Goal: Task Accomplishment & Management: Manage account settings

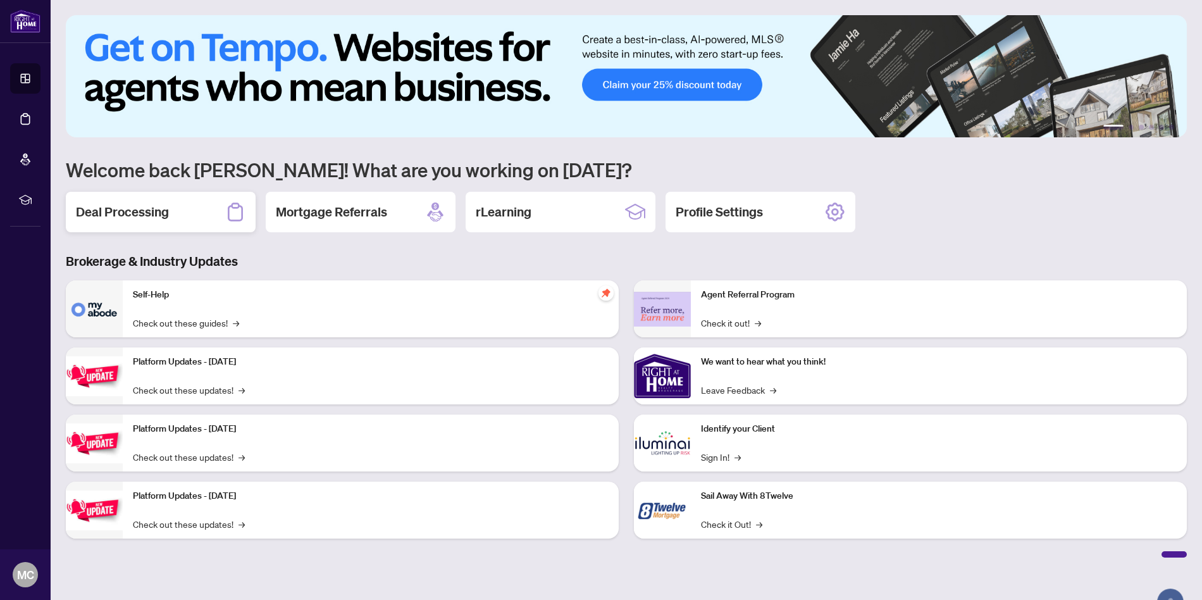
click at [139, 205] on h2 "Deal Processing" at bounding box center [122, 212] width 93 height 18
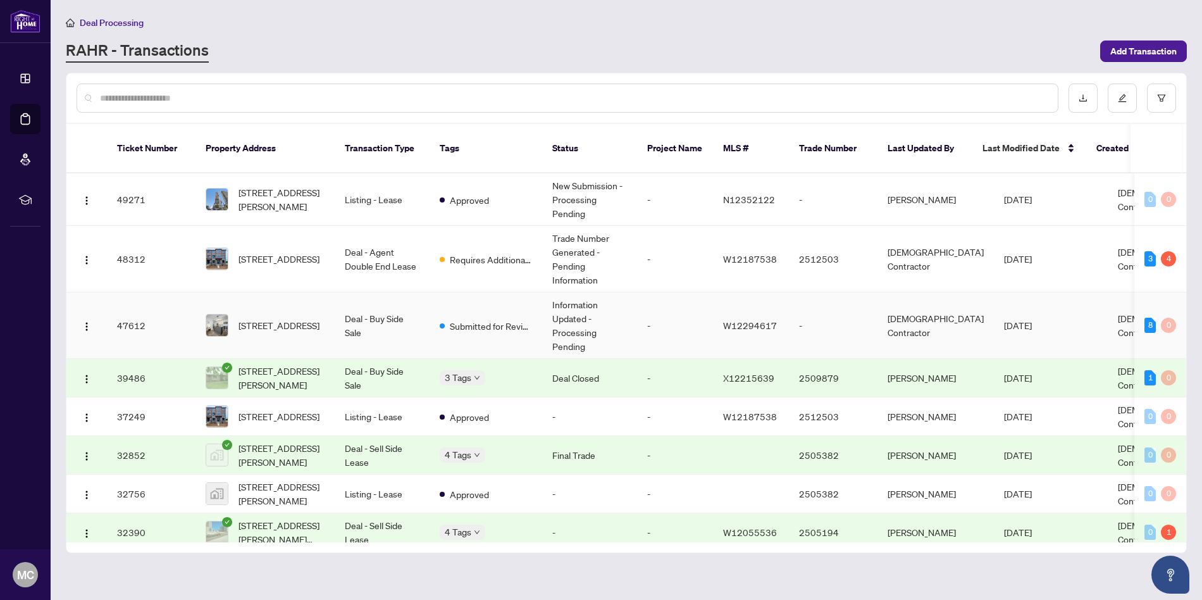
scroll to position [0, 6]
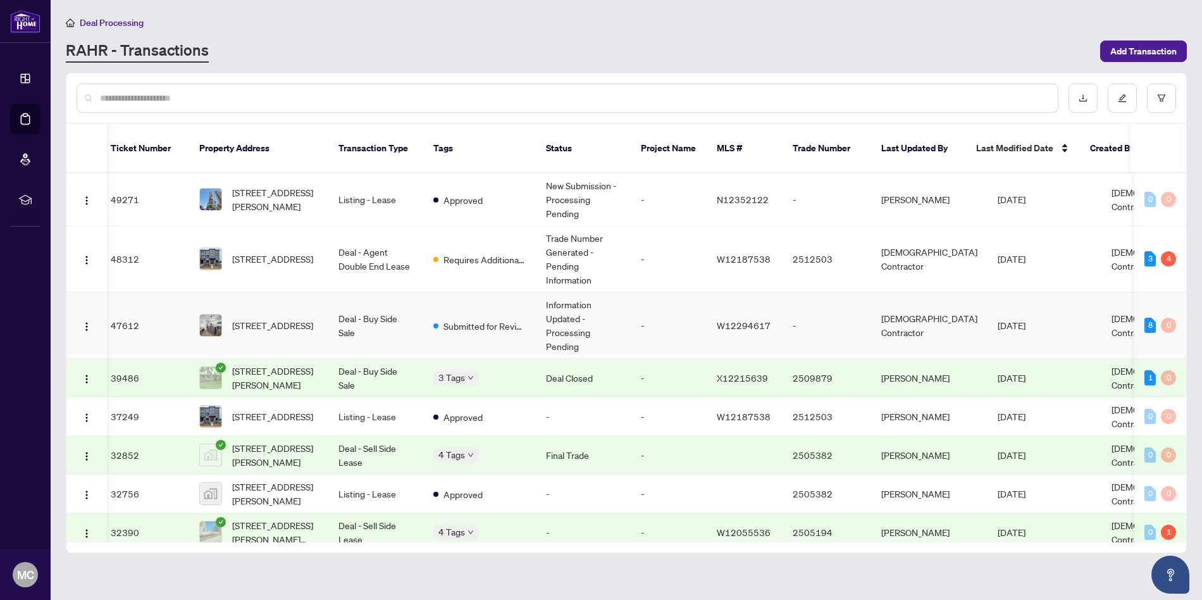
click at [1112, 314] on span "[DEMOGRAPHIC_DATA] Contractor" at bounding box center [1160, 325] width 96 height 25
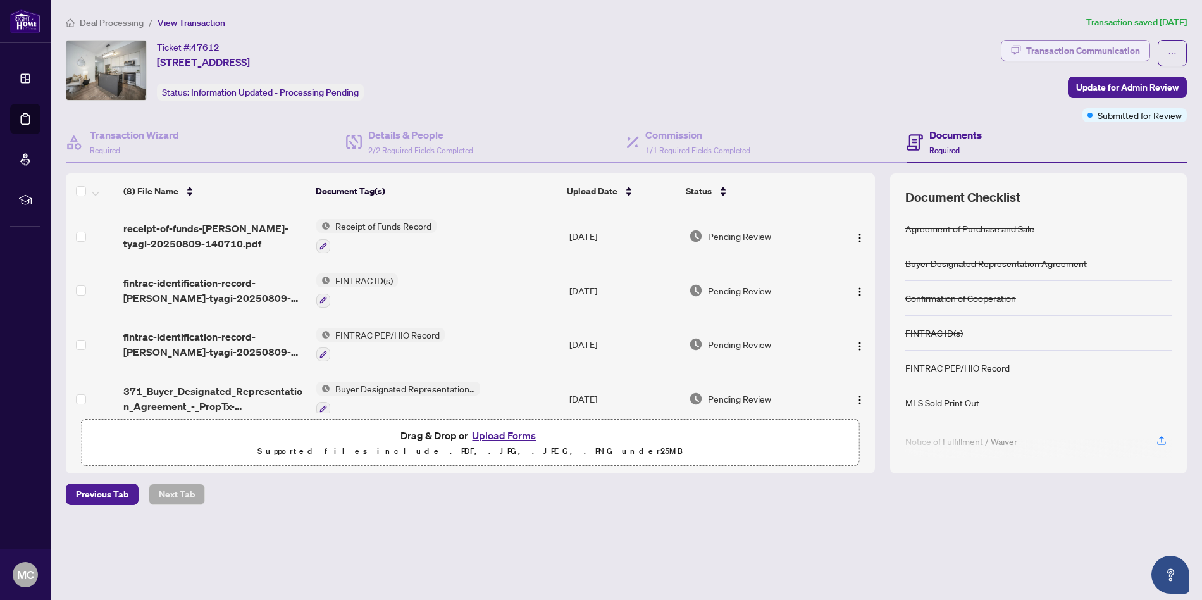
click at [1116, 51] on div "Transaction Communication" at bounding box center [1083, 50] width 114 height 20
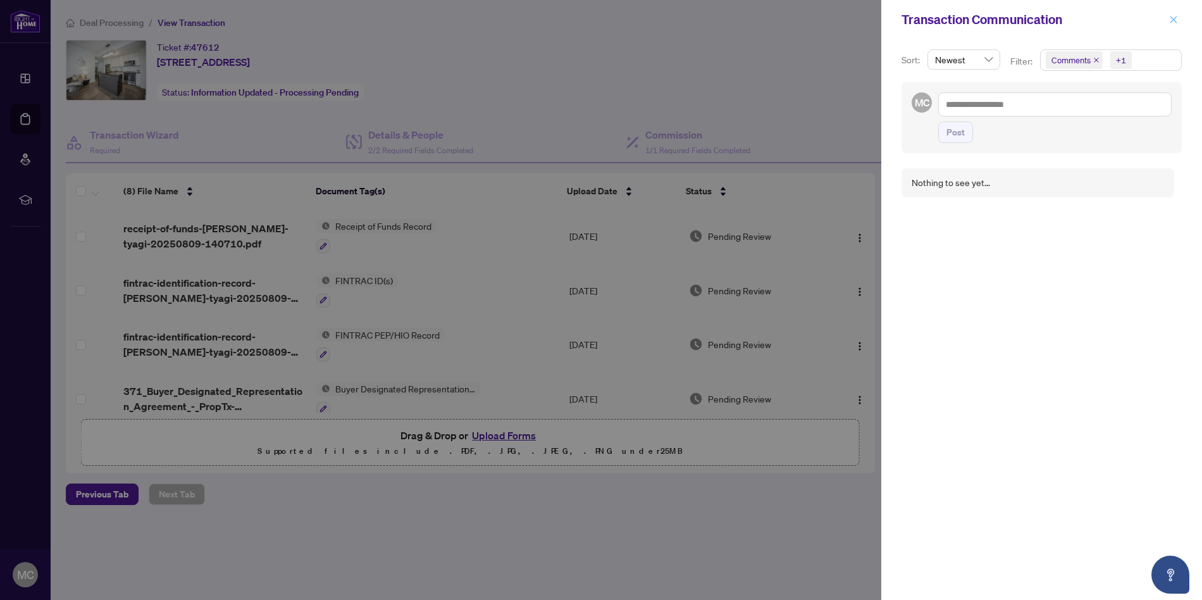
click at [1172, 20] on icon "close" at bounding box center [1173, 19] width 9 height 9
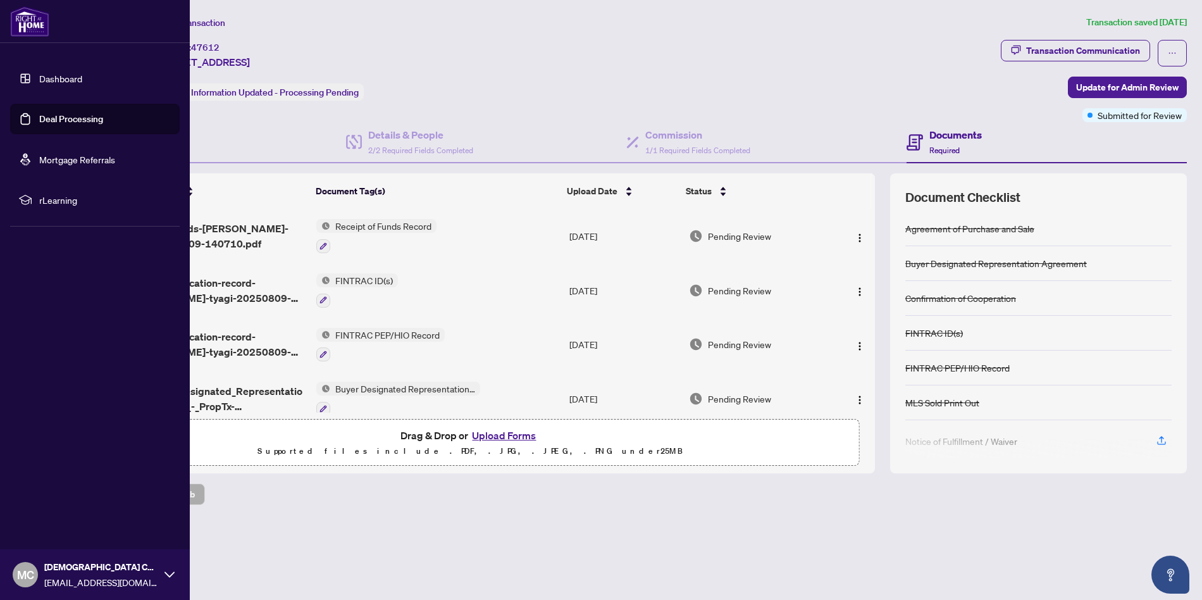
click at [11, 19] on img at bounding box center [29, 21] width 39 height 30
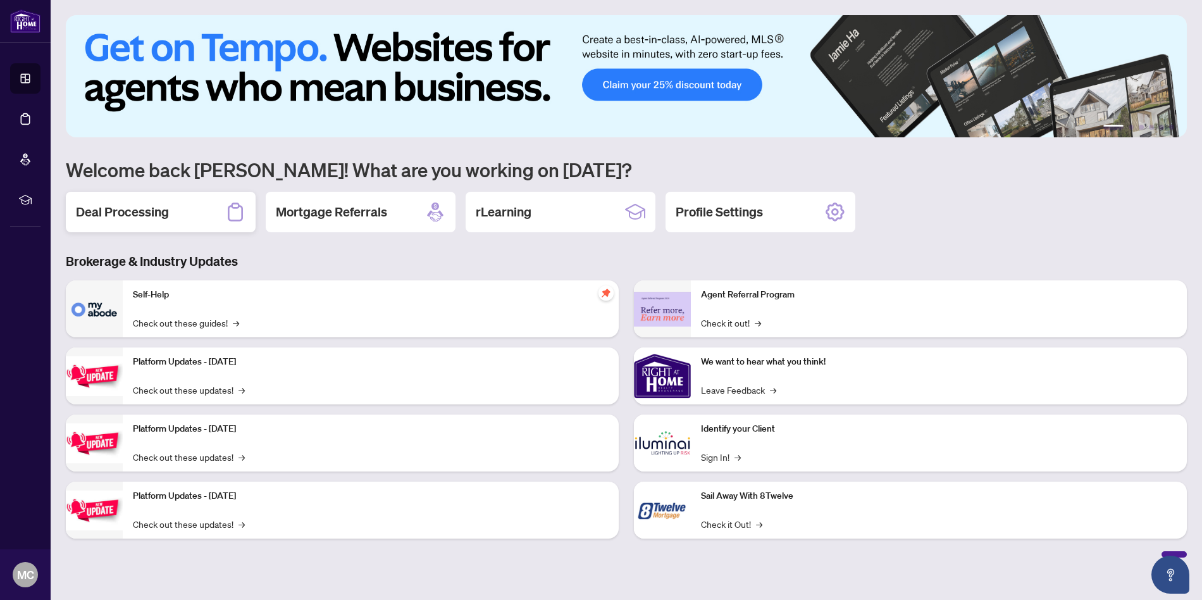
click at [135, 209] on h2 "Deal Processing" at bounding box center [122, 212] width 93 height 18
